Goal: Navigation & Orientation: Find specific page/section

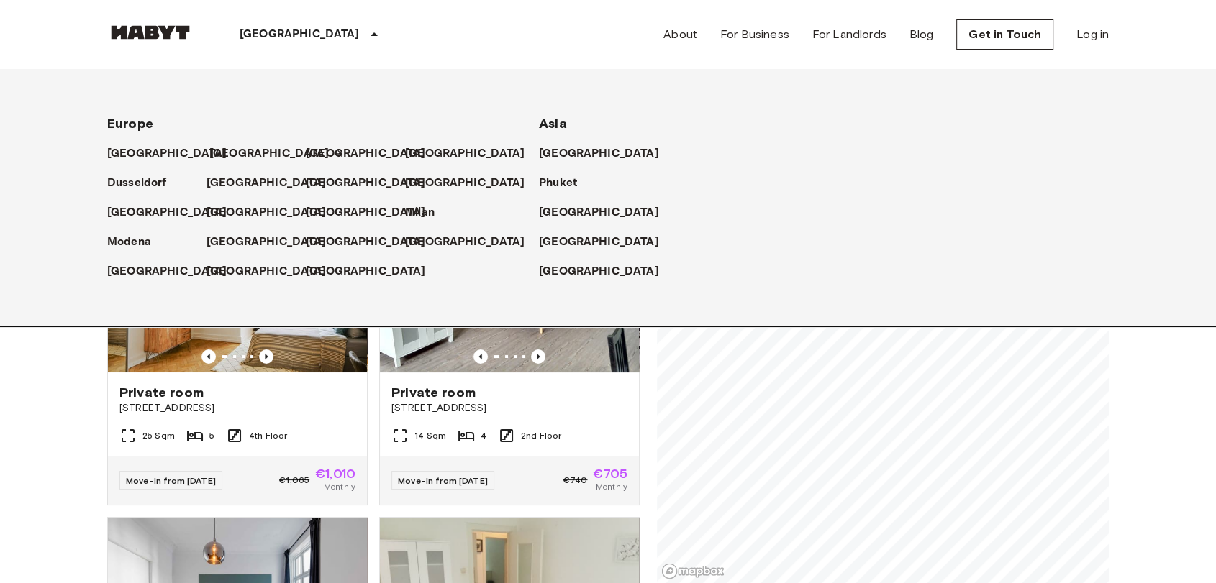
click at [242, 149] on link "[GEOGRAPHIC_DATA]" at bounding box center [276, 153] width 135 height 17
click at [334, 155] on icon at bounding box center [338, 154] width 8 height 8
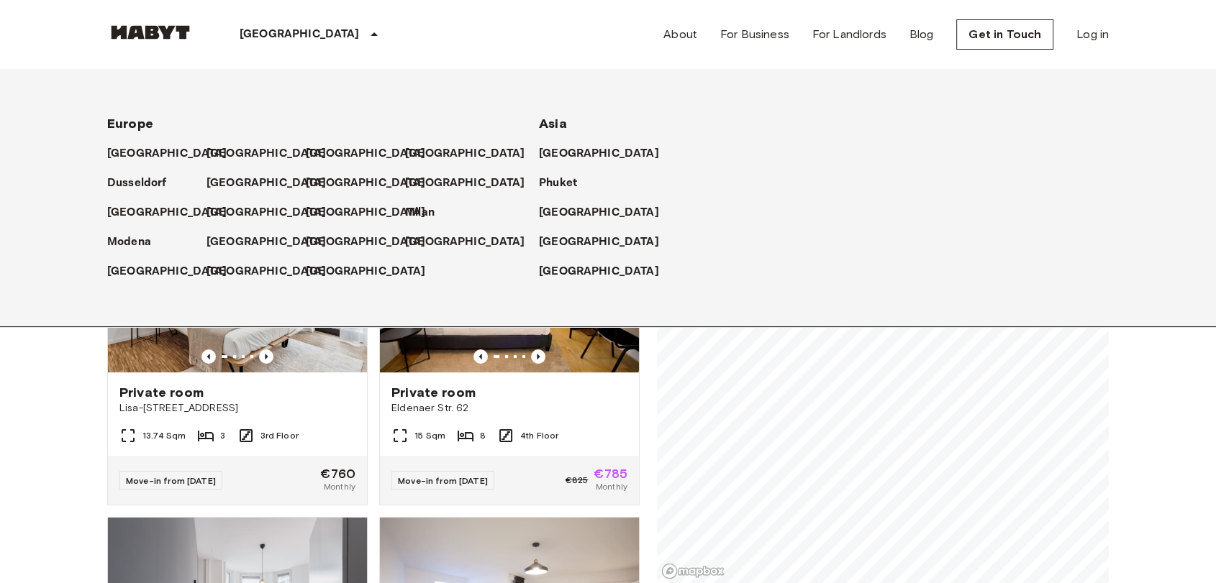
click at [365, 37] on icon at bounding box center [373, 34] width 17 height 17
click at [371, 36] on icon at bounding box center [374, 34] width 7 height 4
